Goal: Find contact information: Find contact information

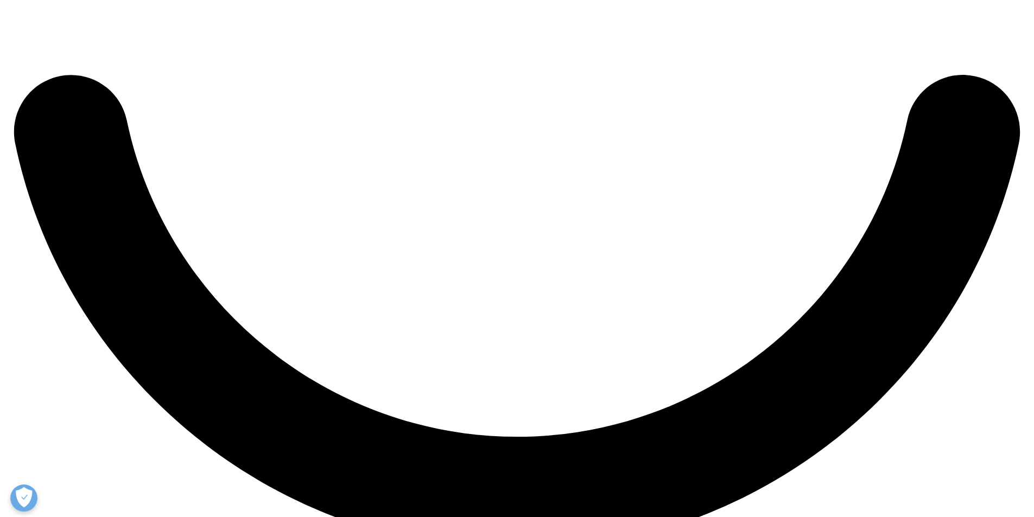
scroll to position [2392, 0]
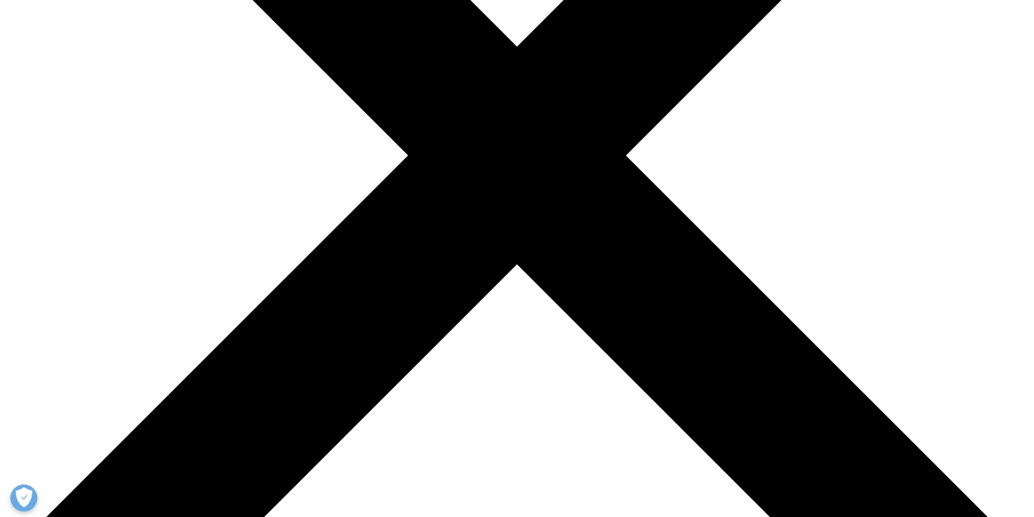
scroll to position [380, 0]
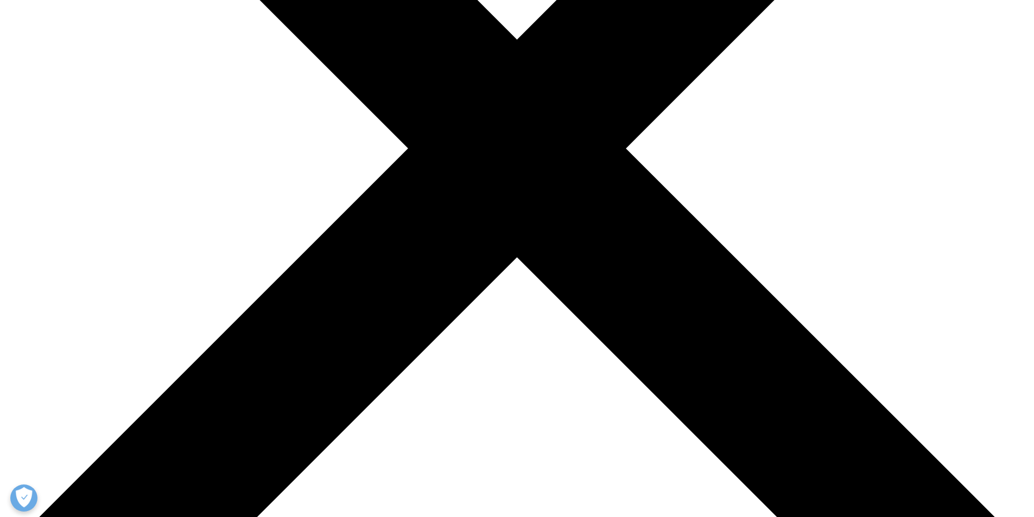
drag, startPoint x: 331, startPoint y: 187, endPoint x: 434, endPoint y: 179, distance: 103.4
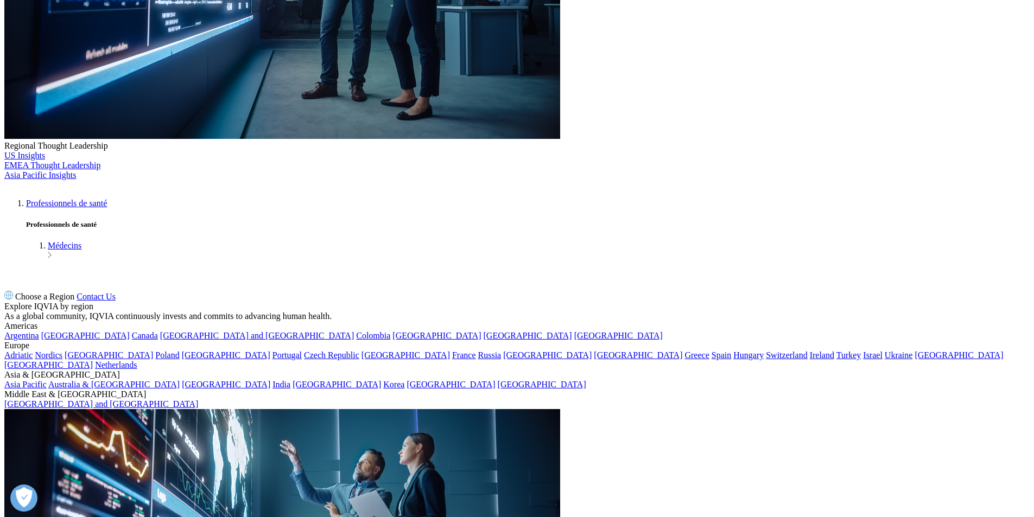
copy p "Operations France SAS"
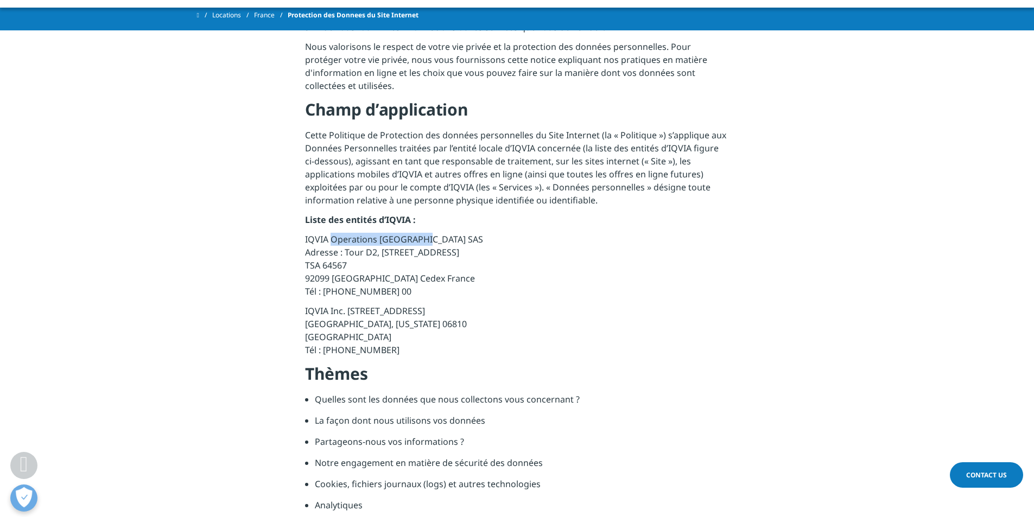
drag, startPoint x: 344, startPoint y: 200, endPoint x: 476, endPoint y: 199, distance: 131.9
click at [476, 233] on p "IQVIA Operations France SAS Adresse : Tour D2, 17 Bis Place des Reflets TSA 645…" at bounding box center [517, 269] width 424 height 72
copy p "Tour D2, 17 Bis Place des Reflets"
drag, startPoint x: 306, startPoint y: 212, endPoint x: 348, endPoint y: 209, distance: 42.5
click at [348, 233] on p "IQVIA Operations France SAS Adresse : Tour D2, 17 Bis Place des Reflets TSA 645…" at bounding box center [517, 269] width 424 height 72
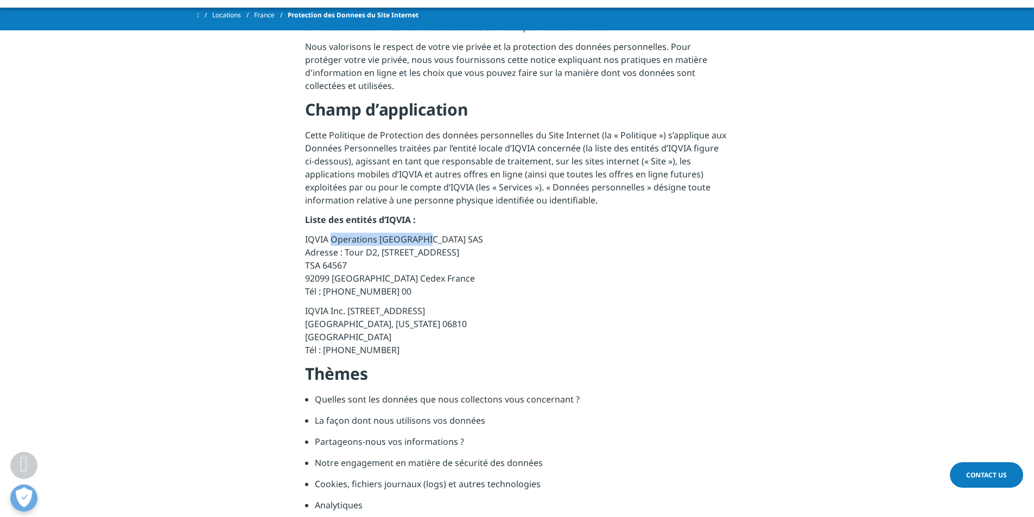
copy p "TSA 64567"
drag, startPoint x: 308, startPoint y: 224, endPoint x: 472, endPoint y: 218, distance: 164.0
click at [472, 233] on p "IQVIA Operations France SAS Adresse : Tour D2, 17 Bis Place des Reflets TSA 645…" at bounding box center [517, 269] width 424 height 72
copy p "2099 La Défense Cedex France"
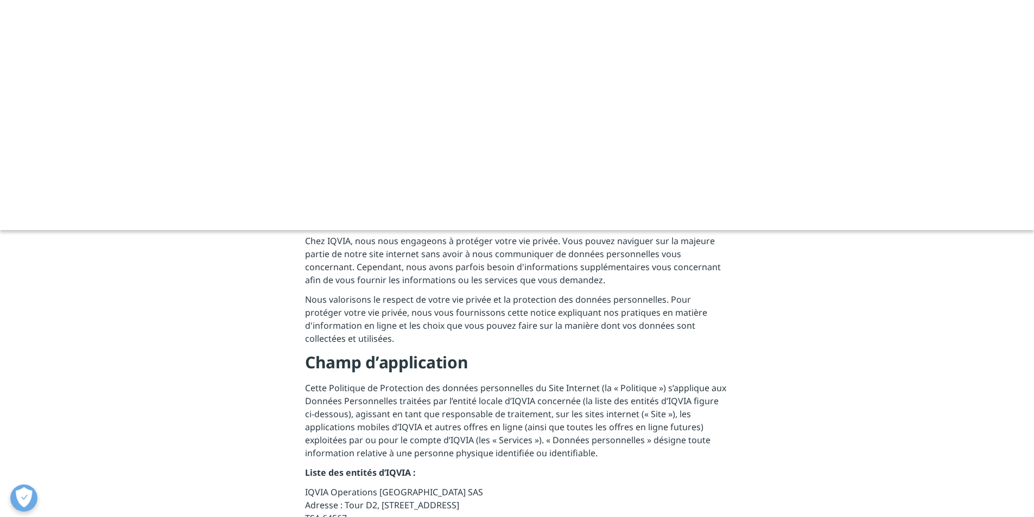
scroll to position [0, 0]
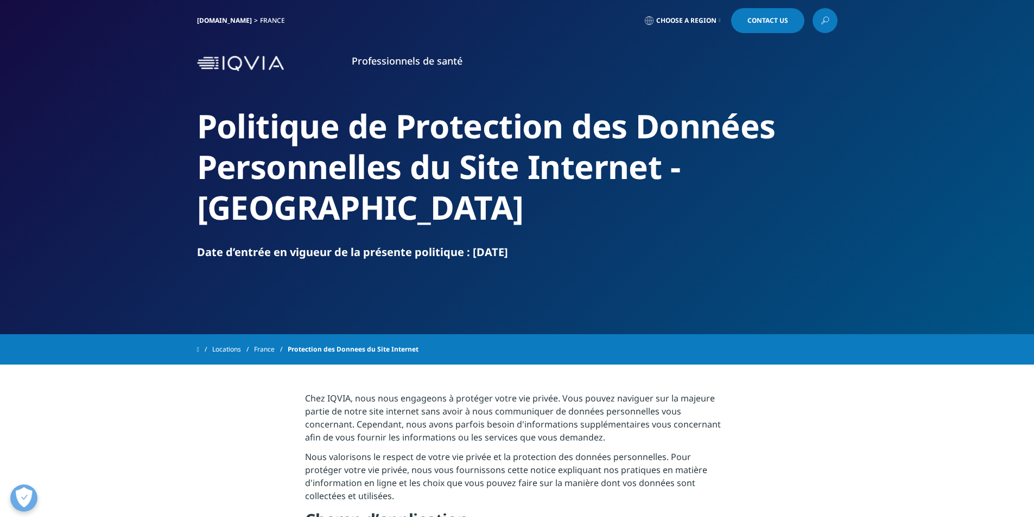
click at [233, 63] on img at bounding box center [240, 64] width 87 height 16
